Goal: Information Seeking & Learning: Learn about a topic

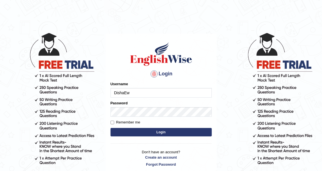
click at [154, 130] on button "Login" at bounding box center [161, 132] width 101 height 8
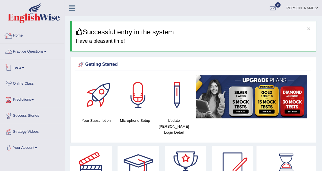
click at [45, 64] on link "Tests" at bounding box center [32, 67] width 64 height 14
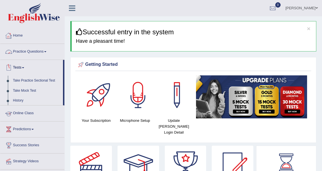
click at [45, 57] on link "Practice Questions" at bounding box center [32, 51] width 64 height 14
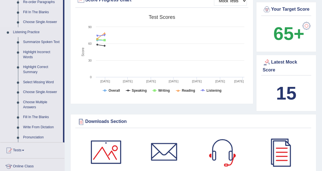
scroll to position [219, 0]
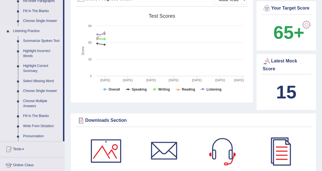
click at [40, 42] on link "Summarize Spoken Text" at bounding box center [42, 41] width 42 height 10
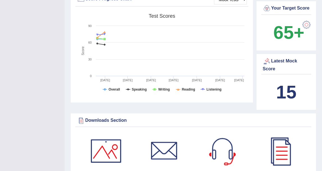
scroll to position [90, 0]
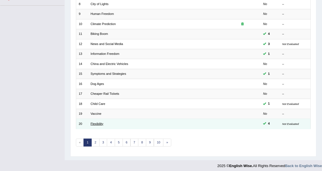
scroll to position [151, 0]
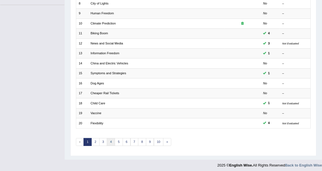
click at [108, 138] on link "4" at bounding box center [111, 142] width 8 height 8
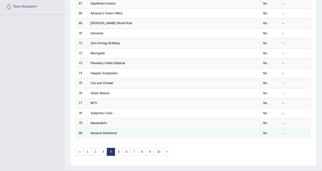
scroll to position [151, 0]
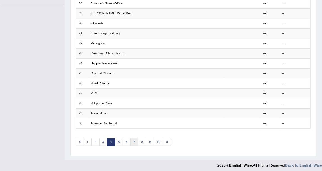
click at [131, 140] on link "7" at bounding box center [135, 142] width 8 height 8
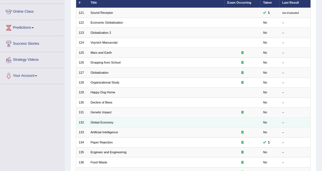
scroll to position [151, 0]
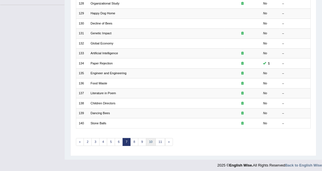
click at [147, 138] on link "10" at bounding box center [151, 142] width 10 height 8
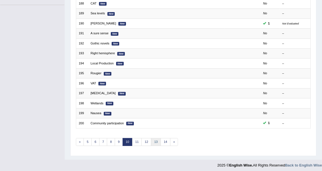
click at [152, 142] on link "13" at bounding box center [156, 142] width 10 height 8
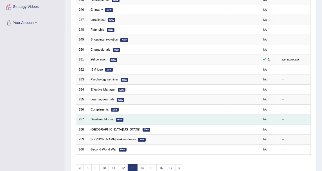
scroll to position [151, 0]
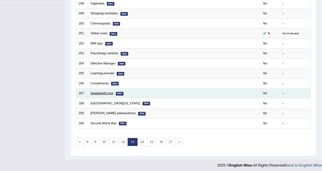
click at [108, 92] on link "Deadweight loss" at bounding box center [102, 92] width 23 height 3
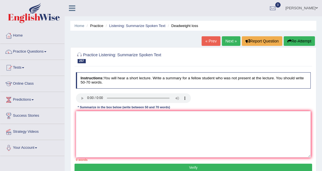
click at [109, 85] on h4 "Instructions: You will hear a short lecture. Write a summary for a fellow stude…" at bounding box center [193, 80] width 235 height 16
click at [233, 42] on link "Next »" at bounding box center [231, 41] width 19 height 10
click at [224, 45] on link "Next »" at bounding box center [231, 41] width 19 height 10
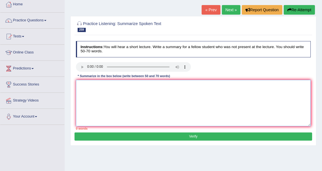
click at [127, 100] on textarea at bounding box center [193, 103] width 235 height 46
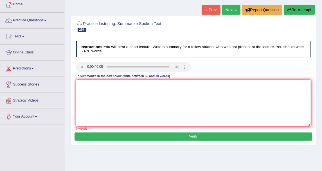
click at [162, 37] on div "Practice Listening: Summarize Spoken Text 259 Ty Tashiro awkwardness Instructio…" at bounding box center [193, 81] width 246 height 130
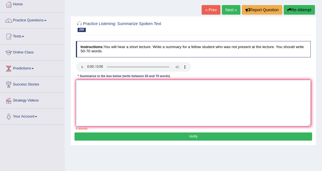
click at [100, 80] on textarea at bounding box center [193, 103] width 235 height 46
click at [89, 83] on textarea at bounding box center [193, 103] width 235 height 46
paste textarea "he speaker provided a comprehensive overview of [main topic], highlighting seve…"
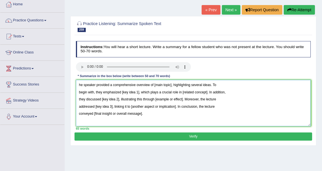
click at [78, 84] on textarea "he speaker provided a comprehensive overview of [main topic], highlighting seve…" at bounding box center [193, 103] width 235 height 46
drag, startPoint x: 156, startPoint y: 85, endPoint x: 173, endPoint y: 87, distance: 17.3
click at [173, 87] on textarea "The speaker provided a comprehensive overview of [main topic], highlighting sev…" at bounding box center [193, 103] width 235 height 46
drag, startPoint x: 121, startPoint y: 92, endPoint x: 138, endPoint y: 93, distance: 16.9
click at [138, 93] on textarea "The speaker provided a comprehensive overview of awkwardness, highlighting seve…" at bounding box center [193, 103] width 235 height 46
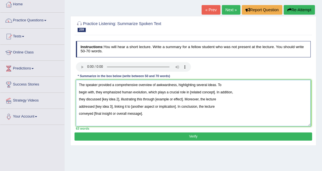
drag, startPoint x: 188, startPoint y: 91, endPoint x: 214, endPoint y: 91, distance: 26.5
click at [214, 91] on textarea "The speaker provided a comprehensive overview of awkwardness, highlighting seve…" at bounding box center [193, 103] width 235 height 46
drag, startPoint x: 102, startPoint y: 99, endPoint x: 118, endPoint y: 100, distance: 16.4
click at [118, 100] on textarea "The speaker provided a comprehensive overview of awkwardness, highlighting seve…" at bounding box center [193, 103] width 235 height 46
drag, startPoint x: 203, startPoint y: 98, endPoint x: 232, endPoint y: 102, distance: 29.0
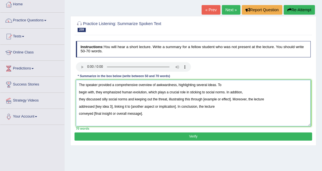
click at [232, 102] on textarea "The speaker provided a comprehensive overview of awkwardness, highlighting seve…" at bounding box center [193, 103] width 235 height 46
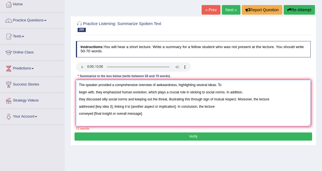
drag, startPoint x: 95, startPoint y: 107, endPoint x: 112, endPoint y: 109, distance: 17.3
click at [112, 109] on textarea "The speaker provided a comprehensive overview of awkwardness, highlighting seve…" at bounding box center [193, 103] width 235 height 46
drag, startPoint x: 161, startPoint y: 106, endPoint x: 206, endPoint y: 107, distance: 44.8
click at [206, 107] on textarea "The speaker provided a comprehensive overview of awkwardness, highlighting seve…" at bounding box center [193, 103] width 235 height 46
drag, startPoint x: 93, startPoint y: 113, endPoint x: 172, endPoint y: 114, distance: 79.1
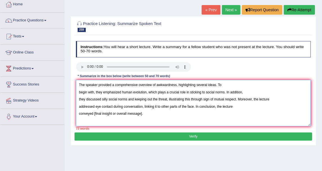
click at [172, 114] on textarea "The speaker provided a comprehensive overview of awkwardness, highlighting seve…" at bounding box center [193, 103] width 235 height 46
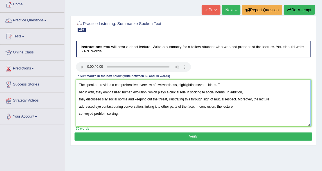
drag, startPoint x: 102, startPoint y: 99, endPoint x: 127, endPoint y: 100, distance: 25.1
click at [127, 100] on textarea "The speaker provided a comprehensive overview of awkwardness, highlighting seve…" at bounding box center [193, 103] width 235 height 46
click at [94, 112] on textarea "The speaker provided a comprehensive overview of awkwardness, highlighting seve…" at bounding box center [193, 103] width 235 height 46
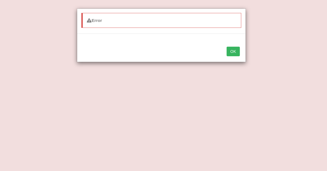
click at [233, 50] on button "OK" at bounding box center [233, 52] width 13 height 10
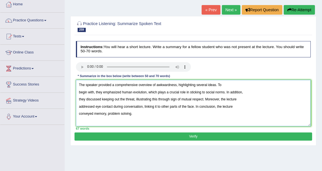
click at [175, 120] on textarea "The speaker provided a comprehensive overview of awkwardness, highlighting seve…" at bounding box center [193, 103] width 235 height 46
click at [150, 115] on textarea "The speaker provided a comprehensive overview of awkwardness, highlighting seve…" at bounding box center [193, 103] width 235 height 46
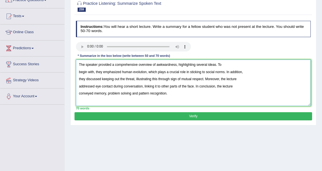
scroll to position [62, 0]
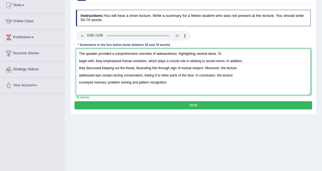
type textarea "The speaker provided a comprehensive overview of awkwardness, highlighting seve…"
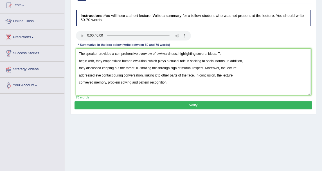
click at [198, 103] on button "Verify" at bounding box center [194, 105] width 238 height 8
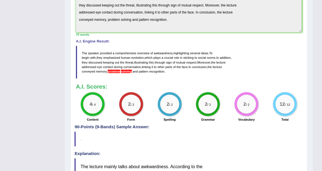
scroll to position [187, 0]
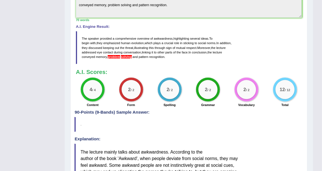
click at [133, 73] on h3 "A.I. Scores:" at bounding box center [189, 72] width 226 height 6
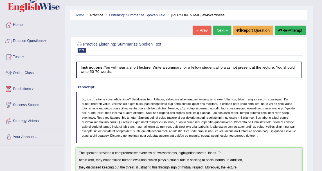
scroll to position [0, 0]
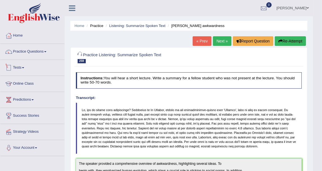
click at [31, 54] on link "Practice Questions" at bounding box center [32, 51] width 64 height 14
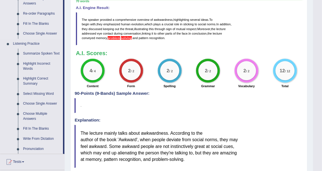
scroll to position [219, 0]
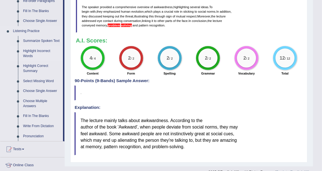
click at [37, 51] on link "Highlight Incorrect Words" at bounding box center [42, 53] width 42 height 15
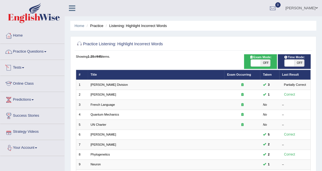
click at [26, 50] on link "Practice Questions" at bounding box center [32, 51] width 64 height 14
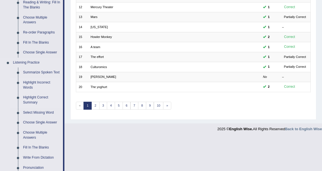
click at [36, 97] on link "Highlight Correct Summary" at bounding box center [42, 100] width 42 height 15
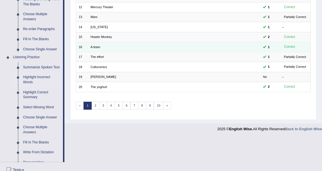
scroll to position [151, 0]
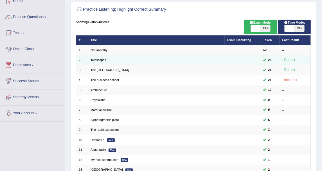
scroll to position [94, 0]
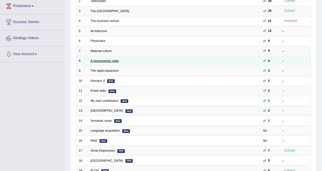
click at [97, 61] on link "A photographic plate" at bounding box center [105, 60] width 28 height 3
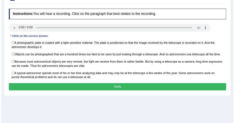
scroll to position [62, 0]
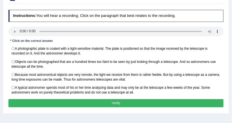
drag, startPoint x: 295, startPoint y: 0, endPoint x: 91, endPoint y: 38, distance: 207.6
click at [91, 38] on div "Instructions: You will hear a recording. Click on the paragraph that best relat…" at bounding box center [116, 60] width 218 height 104
click at [17, 21] on div "Instructions: You will hear a recording. Click on the paragraph that best relat…" at bounding box center [116, 60] width 218 height 104
click at [158, 106] on div "Instructions: You will hear a recording. Click on the paragraph that best relat…" at bounding box center [116, 60] width 218 height 104
click at [118, 36] on div at bounding box center [115, 32] width 215 height 11
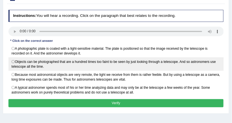
click at [106, 60] on label "Objects can be photographed that are a hundred times too faint to be seen by ju…" at bounding box center [115, 63] width 215 height 13
radio input "true"
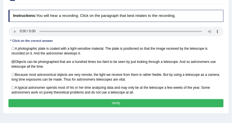
click at [98, 99] on button "Verify" at bounding box center [115, 103] width 215 height 8
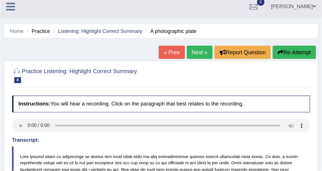
scroll to position [0, 0]
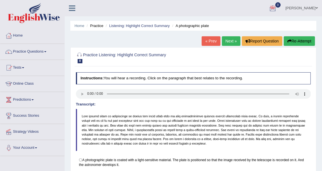
drag, startPoint x: 222, startPoint y: 0, endPoint x: 45, endPoint y: 45, distance: 182.3
click at [45, 45] on link "Practice Questions" at bounding box center [32, 51] width 64 height 14
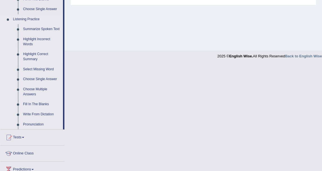
scroll to position [219, 0]
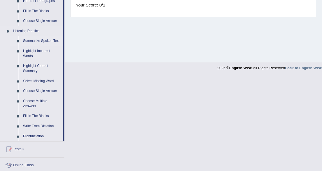
click at [47, 39] on link "Summarize Spoken Text" at bounding box center [42, 41] width 42 height 10
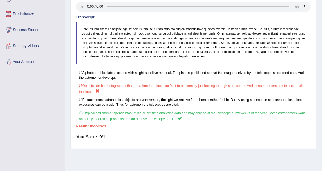
scroll to position [78, 0]
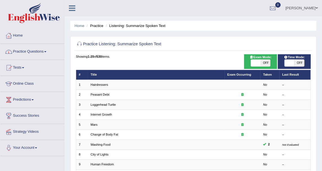
click at [48, 48] on link "Practice Questions" at bounding box center [32, 51] width 64 height 14
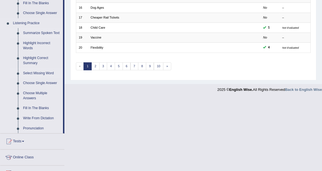
scroll to position [219, 0]
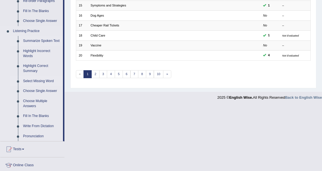
click at [35, 80] on link "Select Missing Word" at bounding box center [42, 81] width 42 height 10
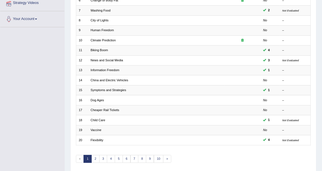
scroll to position [73, 0]
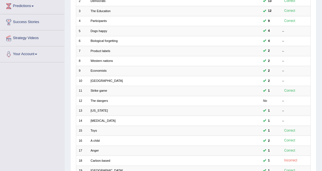
scroll to position [125, 0]
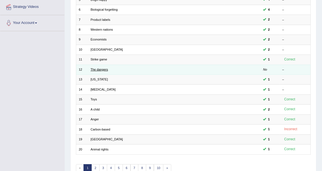
click at [99, 70] on link "The dangers" at bounding box center [99, 69] width 17 height 3
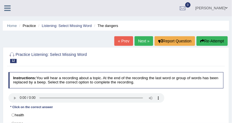
drag, startPoint x: 311, startPoint y: 0, endPoint x: 90, endPoint y: 67, distance: 231.0
click at [90, 67] on div "Practice Listening: Select Missing Word 12 The dangers Instructions: You will h…" at bounding box center [116, 104] width 226 height 114
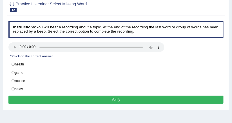
scroll to position [45, 0]
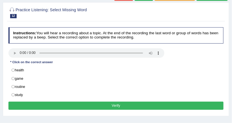
click at [22, 43] on h4 "Instructions: You will hear a recording about a topic. At the end of the record…" at bounding box center [115, 35] width 215 height 16
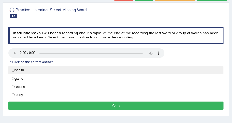
click at [24, 73] on label "health" at bounding box center [115, 70] width 215 height 8
radio input "true"
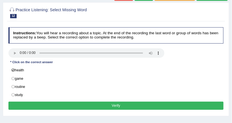
click at [74, 106] on button "Verify" at bounding box center [115, 106] width 215 height 8
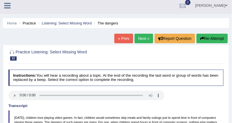
scroll to position [0, 0]
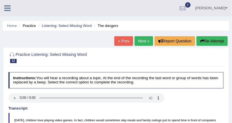
click at [140, 42] on link "Next »" at bounding box center [144, 41] width 19 height 10
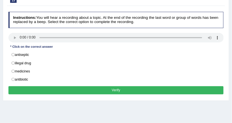
scroll to position [45, 0]
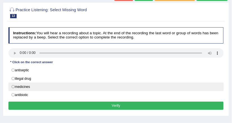
click at [30, 86] on label "medicines" at bounding box center [115, 87] width 215 height 8
radio input "true"
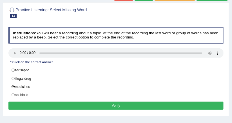
click at [34, 105] on button "Verify" at bounding box center [115, 106] width 215 height 8
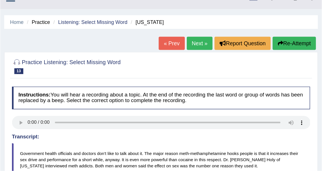
scroll to position [0, 0]
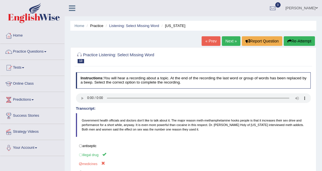
drag, startPoint x: 223, startPoint y: 1, endPoint x: 122, endPoint y: 41, distance: 109.0
click at [122, 41] on div "Home Practice Listening: Select Missing Word [US_STATE] « Prev Next » Report Qu…" at bounding box center [194, 140] width 258 height 281
click at [18, 58] on li "Practice Questions Speaking Practice Read Aloud Repeat Sentence Describe Image …" at bounding box center [32, 52] width 64 height 16
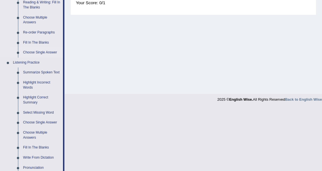
scroll to position [219, 0]
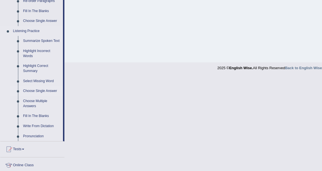
click at [48, 91] on link "Choose Single Answer" at bounding box center [42, 91] width 42 height 10
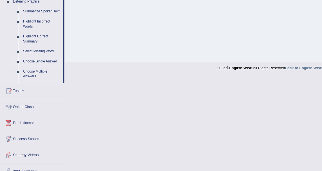
scroll to position [124, 0]
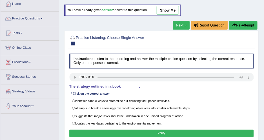
scroll to position [31, 0]
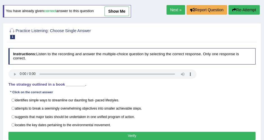
drag, startPoint x: 300, startPoint y: 0, endPoint x: 103, endPoint y: 45, distance: 201.6
click at [103, 45] on div "Practice Listening: Choose Single Answer 1 Green Instructions: Listen to the re…" at bounding box center [132, 84] width 258 height 123
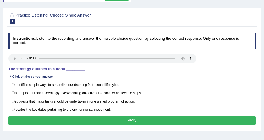
scroll to position [57, 0]
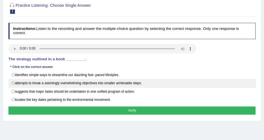
click at [46, 80] on label "attempts to break a seemingly overwhelming objectives into smaller achievable s…" at bounding box center [131, 83] width 247 height 8
radio input "true"
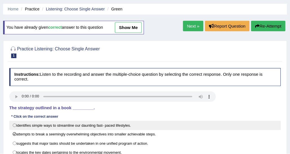
scroll to position [0, 0]
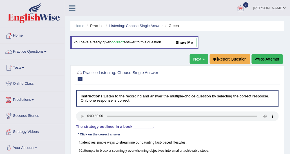
drag, startPoint x: 243, startPoint y: 1, endPoint x: 149, endPoint y: 18, distance: 94.8
click at [149, 18] on div "Home Practice Listening: Choose Single Answer Green You have already given corr…" at bounding box center [177, 140] width 225 height 281
click at [212, 61] on button "Report Question" at bounding box center [230, 59] width 41 height 10
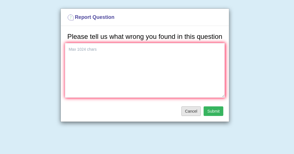
click at [187, 111] on button "Cancel" at bounding box center [192, 111] width 20 height 10
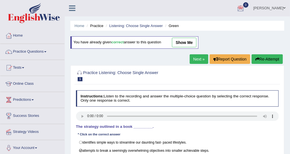
click at [191, 61] on link "Next »" at bounding box center [199, 59] width 19 height 10
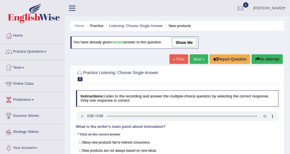
click at [135, 28] on li "Listening: Choose Single Answer" at bounding box center [133, 25] width 58 height 5
click at [135, 27] on link "Listening: Choose Single Answer" at bounding box center [135, 26] width 53 height 4
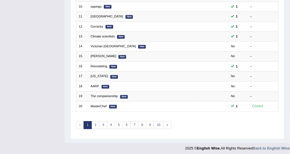
scroll to position [168, 0]
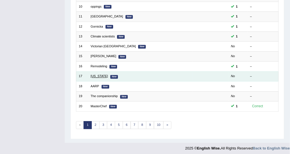
click at [97, 75] on link "[US_STATE]" at bounding box center [99, 76] width 17 height 3
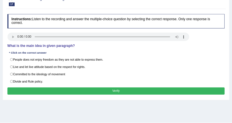
scroll to position [56, 0]
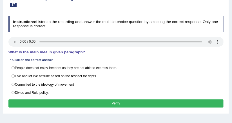
drag, startPoint x: 261, startPoint y: 2, endPoint x: 62, endPoint y: 24, distance: 201.1
click at [62, 24] on h4 "Instructions: Listen to the recording and answer the multiple-choice question b…" at bounding box center [115, 24] width 215 height 16
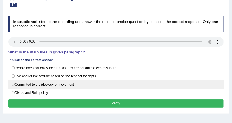
click at [62, 84] on label "Committed to the ideology of movement" at bounding box center [115, 84] width 215 height 8
radio input "true"
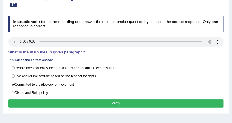
click at [83, 100] on button "Verify" at bounding box center [115, 104] width 215 height 8
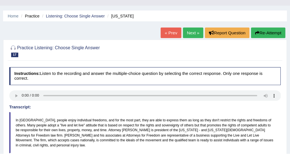
scroll to position [11, 0]
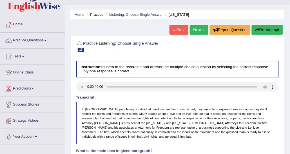
drag, startPoint x: 231, startPoint y: 1, endPoint x: 180, endPoint y: 46, distance: 67.8
click at [180, 46] on h2 "Practice Listening: Choose Single Answer 17 Arizona" at bounding box center [139, 46] width 126 height 12
click at [58, 43] on link "Practice Questions" at bounding box center [32, 40] width 64 height 14
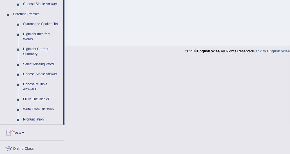
scroll to position [236, 0]
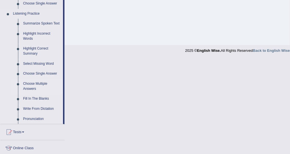
click at [37, 86] on link "Choose Multiple Answers" at bounding box center [42, 86] width 42 height 15
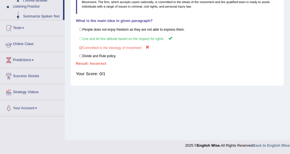
scroll to position [62, 0]
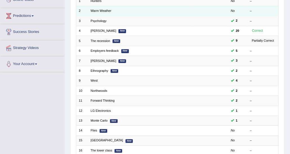
scroll to position [84, 0]
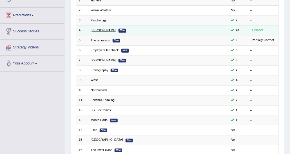
click at [95, 31] on link "[PERSON_NAME]" at bounding box center [104, 29] width 26 height 3
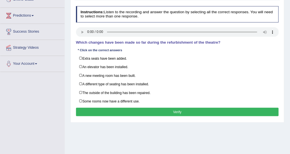
scroll to position [84, 0]
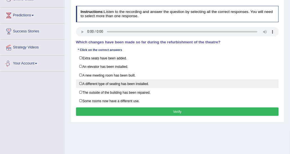
click at [93, 82] on label "A different type of seating has been installed." at bounding box center [177, 83] width 203 height 9
checkbox input "true"
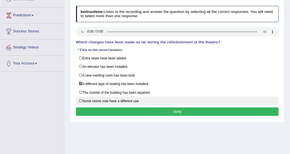
click at [109, 100] on label "Some rooms now have a different use." at bounding box center [177, 101] width 203 height 9
checkbox input "true"
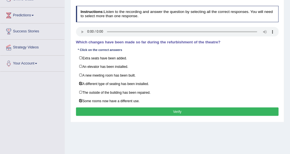
click at [55, 88] on div "Toggle navigation Home Practice Questions Speaking Practice Read Aloud Repeat S…" at bounding box center [145, 62] width 290 height 293
click at [104, 108] on button "Verify" at bounding box center [177, 112] width 203 height 8
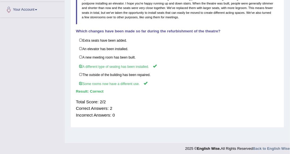
scroll to position [141, 0]
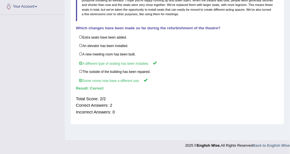
click at [180, 23] on div "Instructions: Listen to the recording and answer the question by selecting all …" at bounding box center [177, 27] width 205 height 190
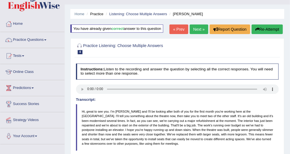
scroll to position [1, 0]
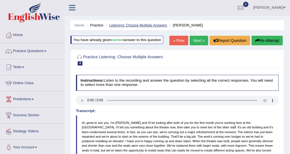
click at [137, 24] on link "Listening: Choose Multiple Answers" at bounding box center [138, 25] width 58 height 4
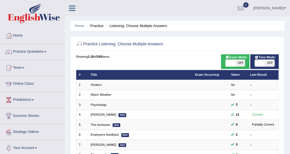
scroll to position [168, 0]
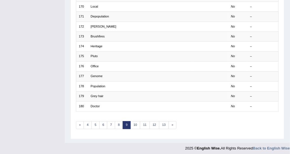
scroll to position [168, 0]
click at [154, 121] on link "12" at bounding box center [154, 125] width 10 height 8
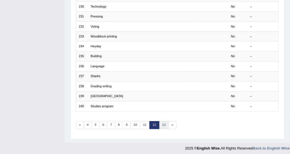
click at [162, 123] on link "13" at bounding box center [164, 125] width 10 height 8
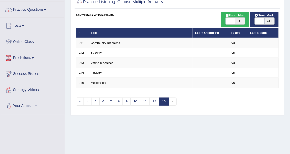
scroll to position [56, 0]
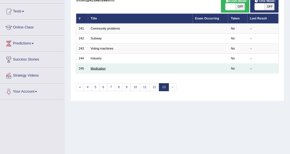
click at [97, 67] on link "Medication" at bounding box center [98, 68] width 15 height 3
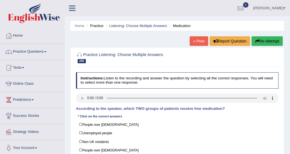
click at [186, 39] on div "Home Practice Listening: Choose Multiple Answers Medication « Prev Report Quest…" at bounding box center [177, 140] width 225 height 281
click at [195, 41] on link "« Prev" at bounding box center [199, 41] width 19 height 10
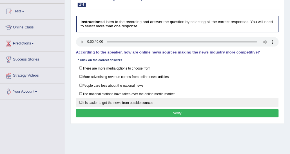
click at [135, 102] on label "It is easier to get the news from outside sources" at bounding box center [177, 102] width 203 height 9
checkbox input "true"
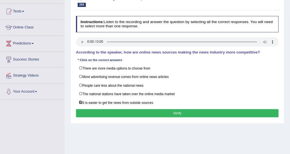
click at [133, 138] on div "Home Practice Listening: Choose Multiple Answers Industry « Prev Next » Report …" at bounding box center [177, 84] width 225 height 281
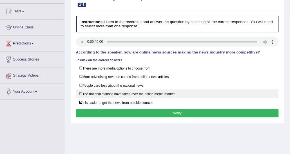
click at [117, 91] on label "The national stations have taken over the online media market" at bounding box center [177, 94] width 203 height 9
checkbox input "true"
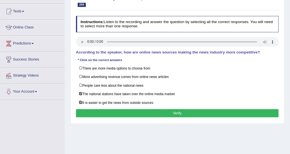
click at [117, 112] on button "Verify" at bounding box center [177, 113] width 203 height 8
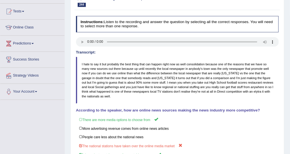
click at [68, 115] on div "Home Practice Listening: Choose Multiple Answers Industry « Prev Next » Report …" at bounding box center [177, 84] width 225 height 281
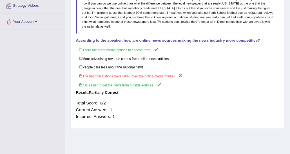
scroll to position [141, 0]
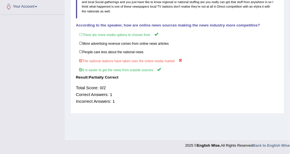
click at [60, 57] on div "Toggle navigation Home Practice Questions Speaking Practice Read Aloud Repeat S…" at bounding box center [145, 5] width 290 height 293
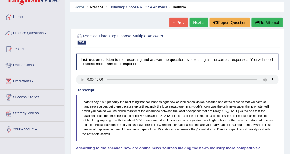
scroll to position [0, 0]
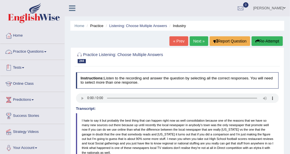
click at [38, 52] on link "Practice Questions" at bounding box center [32, 51] width 64 height 14
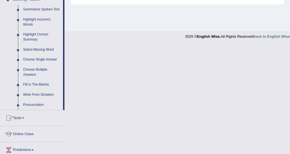
scroll to position [281, 0]
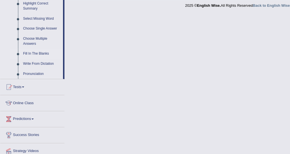
click at [39, 54] on link "Fill In The Blanks" at bounding box center [42, 54] width 42 height 10
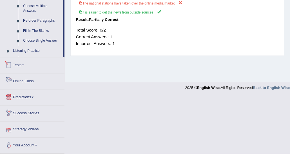
scroll to position [232, 0]
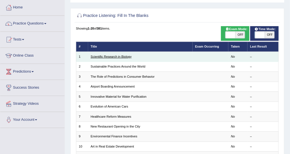
click at [121, 56] on link "Scientific Research in Biology" at bounding box center [111, 56] width 41 height 3
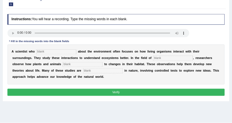
scroll to position [56, 0]
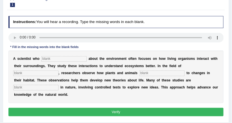
drag, startPoint x: 236, startPoint y: 1, endPoint x: 104, endPoint y: 44, distance: 139.4
click at [104, 44] on div "Instructions: You will hear a recording. Type the missing words in each blank. …" at bounding box center [116, 67] width 218 height 106
click at [70, 57] on input "text" at bounding box center [63, 59] width 45 height 6
click at [54, 59] on input "text" at bounding box center [63, 59] width 45 height 6
type input "stsfy"
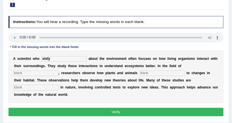
click at [139, 71] on input "text" at bounding box center [161, 74] width 45 height 6
type input "compte"
click at [59, 85] on input "text" at bounding box center [35, 88] width 45 height 6
click at [59, 85] on input "cumunctn" at bounding box center [35, 88] width 45 height 6
type input "cumunctn"
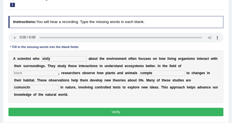
drag, startPoint x: 52, startPoint y: 58, endPoint x: 32, endPoint y: 58, distance: 20.0
click at [32, 58] on div "A s c i e n t i s t w h o stsfy a b o u t t h e e n v i r o n m e n t o f t e n…" at bounding box center [115, 77] width 215 height 53
drag, startPoint x: 108, startPoint y: 74, endPoint x: 41, endPoint y: 70, distance: 67.4
click at [41, 70] on div "A s c i e n t i s t w h o a b o u t t h e e n v i r o n m e n t o f t e n f o c…" at bounding box center [115, 77] width 215 height 53
drag, startPoint x: 140, startPoint y: 79, endPoint x: 102, endPoint y: 78, distance: 37.7
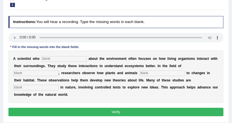
click at [102, 78] on div "A s c i e n t i s t w h o a b o u t t h e e n v i r o n m e n t o f t e n f o c…" at bounding box center [115, 77] width 215 height 53
click at [48, 61] on input "text" at bounding box center [63, 59] width 45 height 6
click at [48, 60] on input "text" at bounding box center [63, 59] width 45 height 6
click at [139, 72] on input "text" at bounding box center [161, 74] width 45 height 6
click at [48, 59] on input "text" at bounding box center [63, 59] width 45 height 6
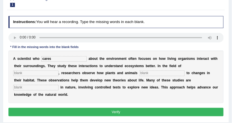
type input "cares"
click at [59, 71] on input "text" at bounding box center [35, 74] width 45 height 6
type input "bio"
click at [139, 75] on input "text" at bounding box center [161, 74] width 45 height 6
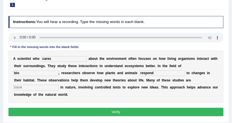
type input "respond"
click at [59, 85] on input "text" at bounding box center [35, 88] width 45 height 6
type input "experimental"
click at [59, 71] on input "bio" at bounding box center [35, 74] width 45 height 6
type input "biology"
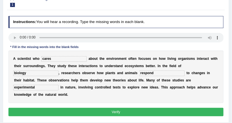
click at [145, 108] on button "Verify" at bounding box center [115, 112] width 215 height 8
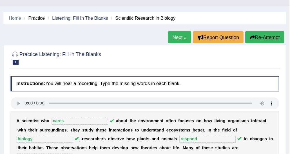
scroll to position [0, 0]
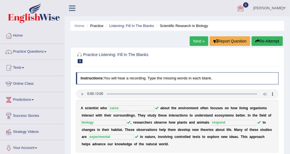
drag, startPoint x: 211, startPoint y: 0, endPoint x: 143, endPoint y: 55, distance: 86.7
click at [145, 55] on h2 "Practice Listening: Fill In The Blanks 1 Scientific Research in Biology" at bounding box center [139, 58] width 126 height 12
click at [159, 63] on div at bounding box center [177, 57] width 203 height 15
click at [35, 53] on link "Practice Questions" at bounding box center [32, 51] width 64 height 14
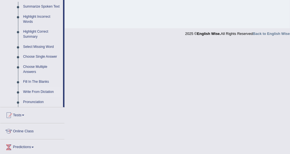
click at [35, 91] on link "Write From Dictation" at bounding box center [42, 92] width 42 height 10
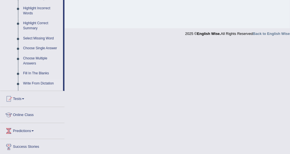
scroll to position [141, 0]
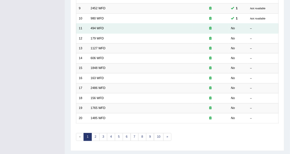
scroll to position [168, 0]
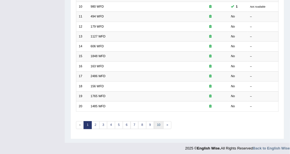
click at [156, 123] on link "10" at bounding box center [159, 125] width 10 height 8
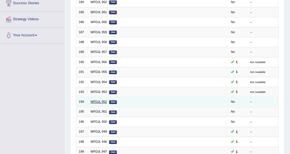
click at [101, 102] on link "WFDJL 952" at bounding box center [99, 101] width 16 height 3
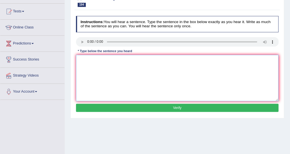
click at [100, 70] on textarea at bounding box center [177, 78] width 203 height 46
click at [133, 66] on textarea at bounding box center [177, 78] width 203 height 46
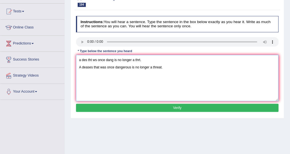
drag, startPoint x: 126, startPoint y: 60, endPoint x: 25, endPoint y: 64, distance: 100.6
click at [25, 64] on div "Toggle navigation Home Practice Questions Speaking Practice Read Aloud Repeat S…" at bounding box center [145, 90] width 290 height 293
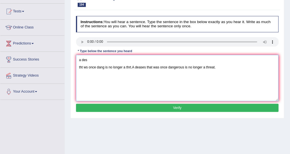
click at [97, 59] on textarea "a des tht ws once dang is no longer a thrt.A deases that was once dangerous is …" at bounding box center [177, 78] width 203 height 46
drag, startPoint x: 131, startPoint y: 68, endPoint x: 35, endPoint y: 58, distance: 97.1
click at [35, 58] on div "Toggle navigation Home Practice Questions Speaking Practice Read Aloud Repeat S…" at bounding box center [145, 90] width 290 height 293
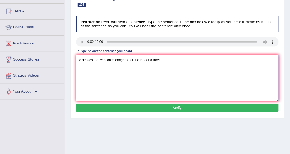
click at [134, 59] on textarea "A deases that was once dangerous is no longer a threat." at bounding box center [177, 78] width 203 height 46
click at [174, 59] on textarea "A deases that was once dangerous is now no longer a threat." at bounding box center [177, 78] width 203 height 46
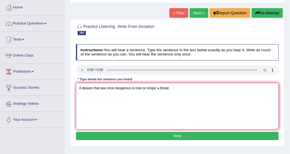
click at [93, 88] on textarea "A deases that was once dangerous is now no longer a threat." at bounding box center [177, 106] width 203 height 46
click at [113, 89] on textarea "A deases disease that was once dangerous is now no longer a threat." at bounding box center [177, 106] width 203 height 46
click at [190, 88] on textarea "A deases disease that which was once dangerous is now no longer a threat." at bounding box center [177, 106] width 203 height 46
click at [211, 92] on textarea "A deases disease that which was once dangerous is now no longer a threat threat…" at bounding box center [177, 106] width 203 height 46
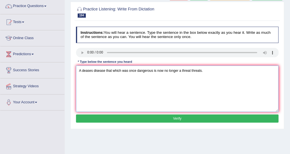
scroll to position [56, 0]
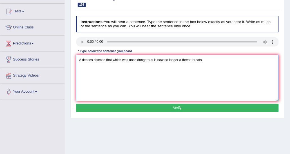
type textarea "A deases disease that which was once dangerous is now no longer a threat threat…"
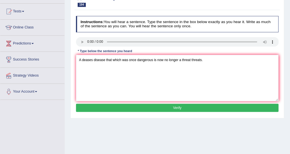
click at [187, 106] on button "Verify" at bounding box center [177, 108] width 203 height 8
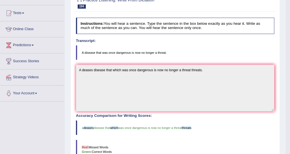
scroll to position [0, 0]
